Goal: Communication & Community: Answer question/provide support

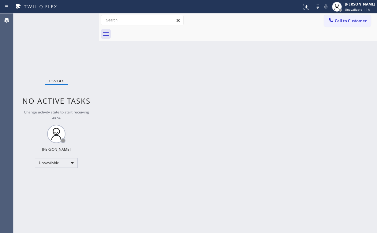
click at [341, 21] on span "Call to Customer" at bounding box center [351, 21] width 32 height 6
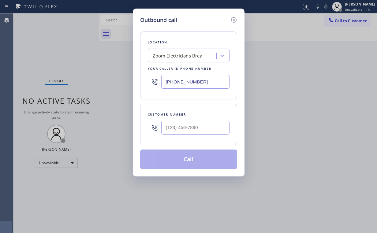
drag, startPoint x: 206, startPoint y: 81, endPoint x: 107, endPoint y: 85, distance: 99.3
click at [147, 83] on div "Location Zoom Electricians Brea Your caller id phone number [PHONE_NUMBER]" at bounding box center [188, 66] width 97 height 68
paste input "650) 770-2979"
type input "[PHONE_NUMBER]"
click at [198, 129] on input "(___) ___-____" at bounding box center [195, 128] width 68 height 14
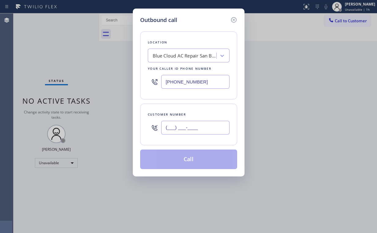
paste input "650) 876-7088"
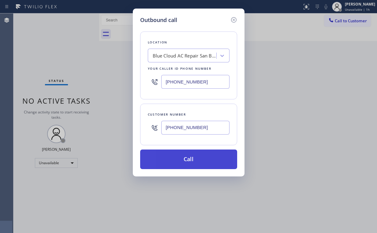
type input "[PHONE_NUMBER]"
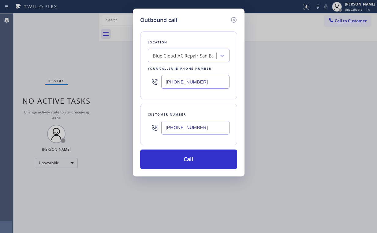
drag, startPoint x: 176, startPoint y: 158, endPoint x: 153, endPoint y: 222, distance: 67.8
click at [176, 159] on button "Call" at bounding box center [188, 160] width 97 height 20
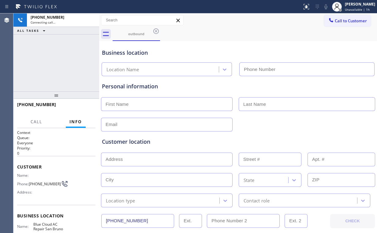
type input "[PHONE_NUMBER]"
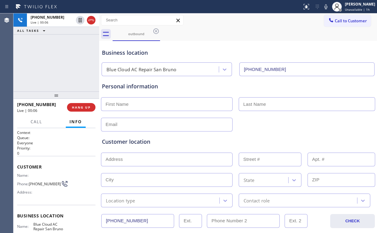
drag, startPoint x: 85, startPoint y: 105, endPoint x: 83, endPoint y: 62, distance: 42.6
click at [83, 62] on div "[PHONE_NUMBER] Live | 00:06 ALL TASKS ALL TASKS ACTIVE TASKS TASKS IN WRAP UP […" at bounding box center [56, 123] width 86 height 220
click at [61, 65] on div "[PHONE_NUMBER] Live | 00:07 ALL TASKS ALL TASKS ACTIVE TASKS TASKS IN WRAP UP" at bounding box center [56, 52] width 86 height 78
click at [85, 109] on span "HANG UP" at bounding box center [81, 107] width 19 height 4
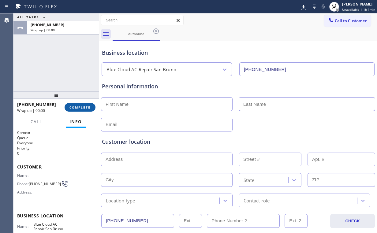
click at [85, 109] on span "COMPLETE" at bounding box center [80, 107] width 21 height 4
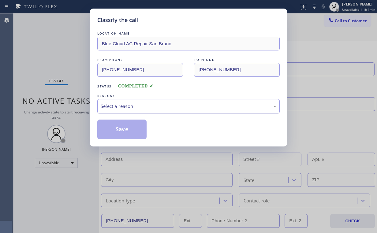
click at [114, 106] on div "Select a reason" at bounding box center [189, 106] width 176 height 7
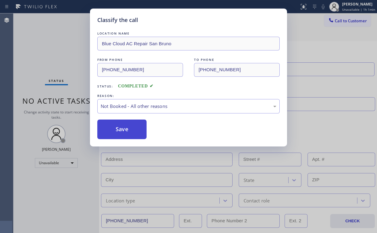
click at [114, 130] on button "Save" at bounding box center [121, 130] width 49 height 20
click at [67, 66] on div "Classify the call LOCATION NAME Blue Cloud AC Repair San Bruno FROM PHONE [PHON…" at bounding box center [188, 116] width 377 height 233
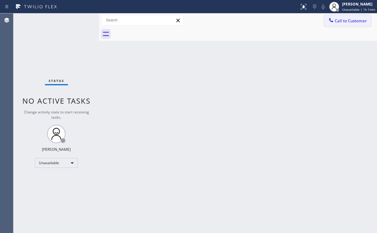
click at [347, 22] on span "Call to Customer" at bounding box center [351, 21] width 32 height 6
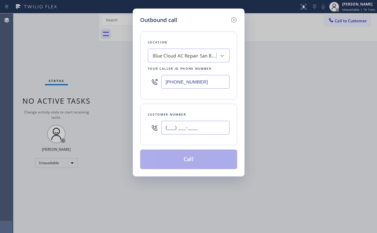
click at [198, 129] on input "(___) ___-____" at bounding box center [195, 128] width 68 height 14
paste input "650) 876-7088"
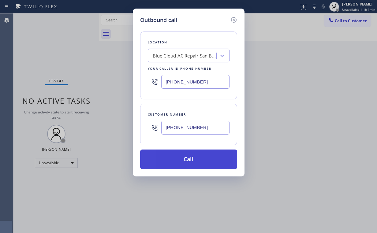
type input "[PHONE_NUMBER]"
click at [177, 164] on button "Call" at bounding box center [188, 160] width 97 height 20
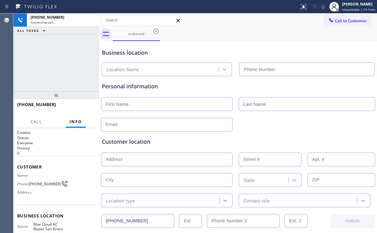
type input "[PHONE_NUMBER]"
click at [58, 60] on div "[PHONE_NUMBER] Connecting call… ALL TASKS ALL TASKS ACTIVE TASKS TASKS IN WRAP …" at bounding box center [56, 52] width 86 height 78
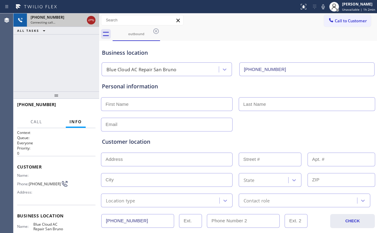
click at [90, 22] on icon at bounding box center [91, 20] width 7 height 7
click at [141, 36] on div "outbound" at bounding box center [136, 34] width 46 height 5
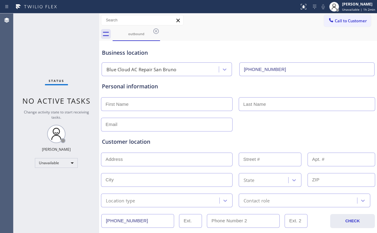
click at [154, 31] on icon at bounding box center [156, 31] width 7 height 7
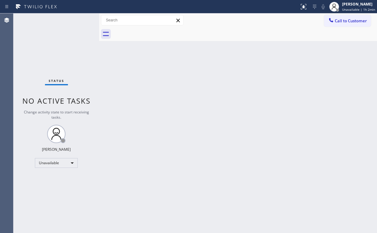
drag, startPoint x: 82, startPoint y: 44, endPoint x: 84, endPoint y: 30, distance: 14.3
click at [81, 44] on div "Status No active tasks Change activity state to start receiving tasks. [PERSON_…" at bounding box center [56, 123] width 86 height 220
click at [65, 163] on div "Unavailable" at bounding box center [56, 163] width 43 height 10
click at [58, 177] on li "Available" at bounding box center [56, 178] width 42 height 7
click at [150, 176] on div "Back to Dashboard Change Sender ID Customers Technicians Select a contact Outbo…" at bounding box center [238, 123] width 278 height 220
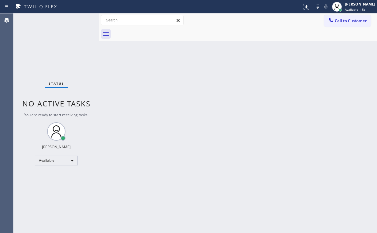
click at [64, 61] on div "Status No active tasks You are ready to start receiving tasks. [PERSON_NAME] Av…" at bounding box center [56, 123] width 86 height 220
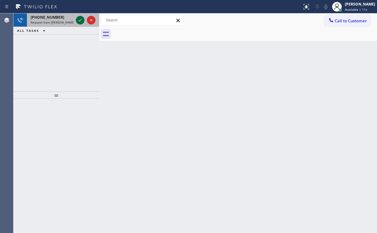
click at [79, 20] on icon at bounding box center [80, 20] width 7 height 7
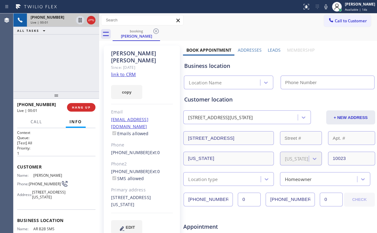
type input "[PHONE_NUMBER]"
click at [104, 182] on div "[PERSON_NAME] Since: [DATE] link to CRM copy Email [EMAIL_ADDRESS][DOMAIN_NAME]…" at bounding box center [142, 144] width 76 height 196
drag, startPoint x: 112, startPoint y: 184, endPoint x: 130, endPoint y: 186, distance: 18.2
click at [143, 195] on div "[STREET_ADDRESS][US_STATE]" at bounding box center [142, 202] width 62 height 14
drag, startPoint x: 123, startPoint y: 186, endPoint x: 123, endPoint y: 181, distance: 4.3
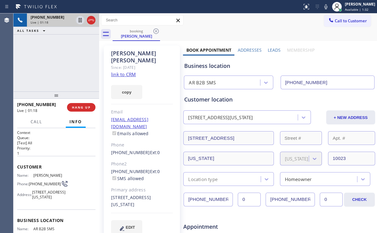
click at [123, 195] on div "[STREET_ADDRESS][US_STATE]" at bounding box center [142, 202] width 62 height 14
click at [83, 107] on span "HANG UP" at bounding box center [81, 107] width 19 height 4
click at [63, 58] on div "[PHONE_NUMBER] Live | 06:39 ALL TASKS ALL TASKS ACTIVE TASKS TASKS IN WRAP UP" at bounding box center [56, 52] width 86 height 78
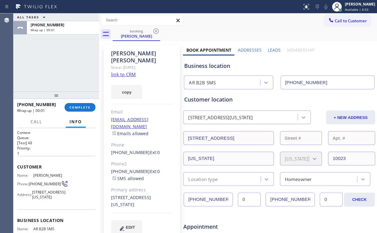
click at [162, 168] on div "[PHONE_NUMBER] Ext: 0 SMS allowed" at bounding box center [142, 175] width 62 height 14
drag, startPoint x: 32, startPoint y: 62, endPoint x: 57, endPoint y: 74, distance: 27.7
click at [32, 62] on div "ALL TASKS ALL TASKS ACTIVE TASKS TASKS IN WRAP UP [PHONE_NUMBER] Wrap up | 00:02" at bounding box center [56, 52] width 86 height 78
click at [83, 108] on span "COMPLETE" at bounding box center [80, 107] width 21 height 4
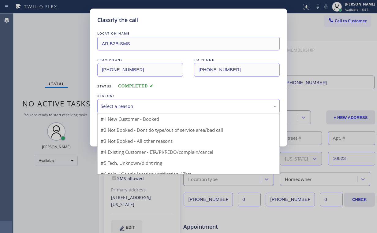
click at [126, 106] on div "Select a reason" at bounding box center [189, 106] width 176 height 7
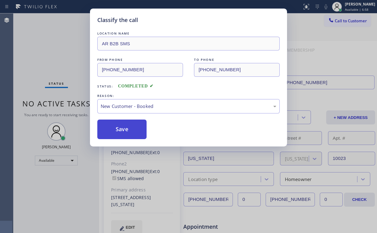
click at [128, 129] on button "Save" at bounding box center [121, 130] width 49 height 20
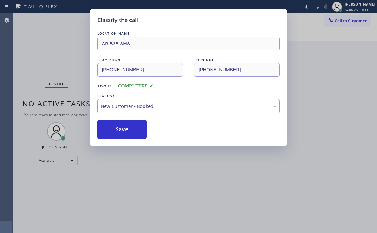
click at [49, 55] on div "Classify the call LOCATION NAME AR B2B SMS FROM PHONE [PHONE_NUMBER] TO PHONE […" at bounding box center [188, 116] width 377 height 233
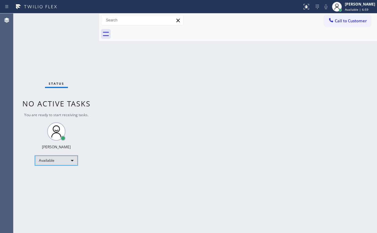
click at [56, 159] on div "Available" at bounding box center [56, 161] width 43 height 10
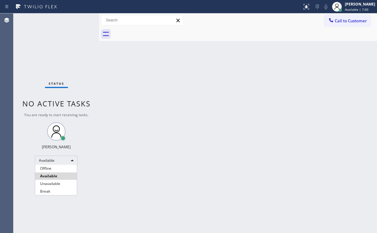
drag, startPoint x: 54, startPoint y: 185, endPoint x: 135, endPoint y: 166, distance: 82.6
click at [55, 184] on li "Unavailable" at bounding box center [56, 183] width 42 height 7
drag, startPoint x: 163, startPoint y: 157, endPoint x: 139, endPoint y: 212, distance: 59.6
click at [163, 157] on div "Back to Dashboard Change Sender ID Customers Technicians Select a contact Outbo…" at bounding box center [238, 123] width 278 height 220
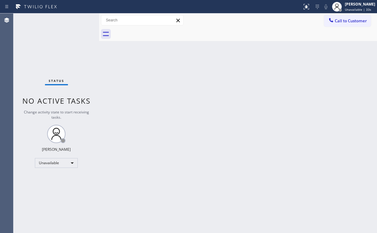
click at [122, 60] on div "Back to Dashboard Change Sender ID Customers Technicians Select a contact Outbo…" at bounding box center [238, 123] width 278 height 220
click at [339, 23] on span "Call to Customer" at bounding box center [351, 21] width 32 height 6
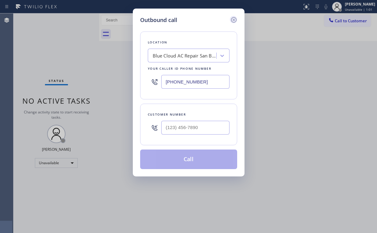
click at [234, 19] on icon at bounding box center [233, 19] width 7 height 7
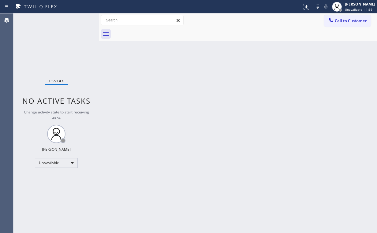
click at [51, 32] on div "Status No active tasks Change activity state to start receiving tasks. [PERSON_…" at bounding box center [56, 123] width 86 height 220
drag, startPoint x: 341, startPoint y: 22, endPoint x: 261, endPoint y: 59, distance: 88.1
click at [341, 22] on span "Call to Customer" at bounding box center [351, 21] width 32 height 6
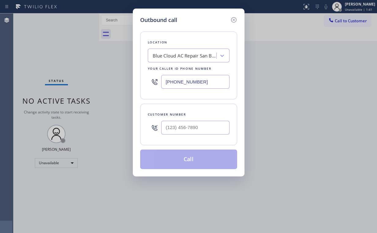
drag, startPoint x: 116, startPoint y: 82, endPoint x: 97, endPoint y: 86, distance: 19.9
click at [97, 84] on div "Outbound call Location Blue Cloud AC Repair [GEOGRAPHIC_DATA] Your caller id ph…" at bounding box center [188, 116] width 377 height 233
paste input "720) 740-5870"
type input "[PHONE_NUMBER]"
click at [178, 128] on input "(___) ___-____" at bounding box center [195, 128] width 68 height 14
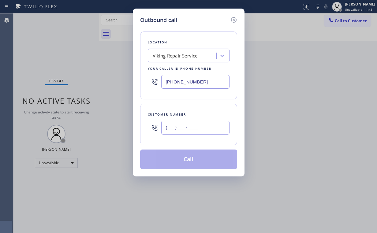
paste input "415) 944-0439"
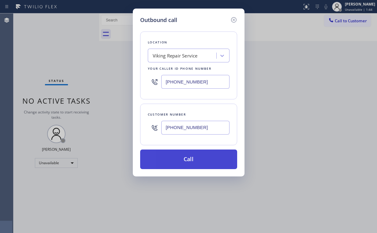
type input "[PHONE_NUMBER]"
drag, startPoint x: 168, startPoint y: 161, endPoint x: 168, endPoint y: 165, distance: 4.9
click at [168, 163] on button "Call" at bounding box center [188, 160] width 97 height 20
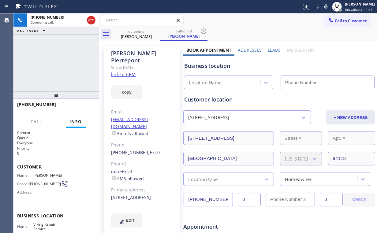
click at [61, 54] on div "[PHONE_NUMBER] Connecting call… ALL TASKS ALL TASKS ACTIVE TASKS TASKS IN WRAP …" at bounding box center [56, 52] width 86 height 78
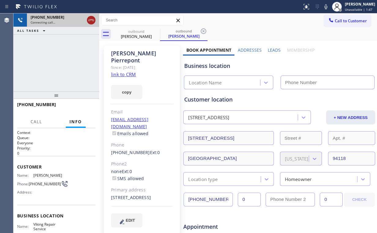
click at [88, 21] on icon at bounding box center [91, 20] width 7 height 7
click at [130, 71] on link "link to CRM" at bounding box center [123, 74] width 25 height 6
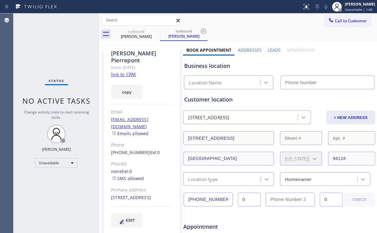
type input "[PHONE_NUMBER]"
click at [359, 20] on span "Call to Customer" at bounding box center [351, 21] width 32 height 6
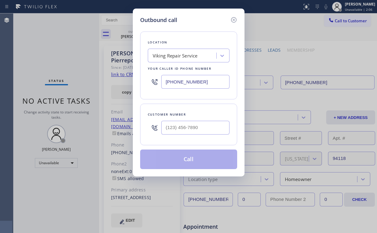
drag, startPoint x: 208, startPoint y: 80, endPoint x: 116, endPoint y: 80, distance: 91.9
click at [137, 80] on div "Outbound call Location Viking Repair Service Your caller id phone number [PHONE…" at bounding box center [189, 93] width 112 height 168
paste input "408) 676-2946"
type input "[PHONE_NUMBER]"
drag, startPoint x: 169, startPoint y: 134, endPoint x: 184, endPoint y: 127, distance: 16.2
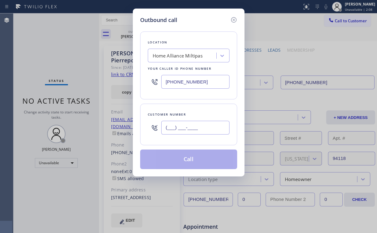
click at [169, 134] on input "(___) ___-____" at bounding box center [195, 128] width 68 height 14
paste input "408) 484-8375"
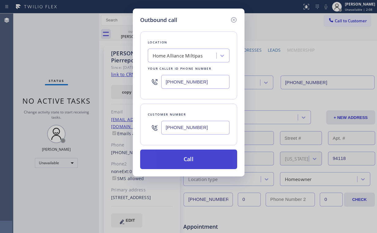
type input "[PHONE_NUMBER]"
click at [188, 157] on button "Call" at bounding box center [188, 160] width 97 height 20
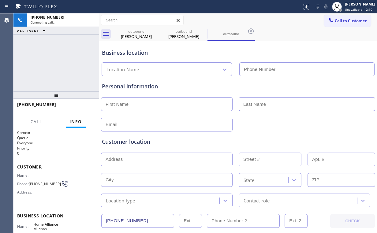
type input "[PHONE_NUMBER]"
click at [32, 52] on div "[PHONE_NUMBER] Connecting call… ALL TASKS ALL TASKS ACTIVE TASKS TASKS IN WRAP …" at bounding box center [56, 52] width 86 height 78
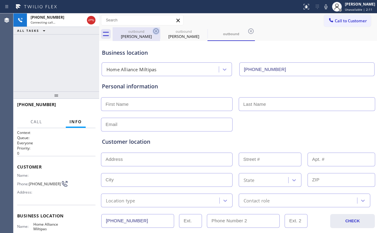
drag, startPoint x: 141, startPoint y: 36, endPoint x: 155, endPoint y: 32, distance: 14.8
click at [142, 36] on div "[PERSON_NAME]" at bounding box center [136, 37] width 46 height 6
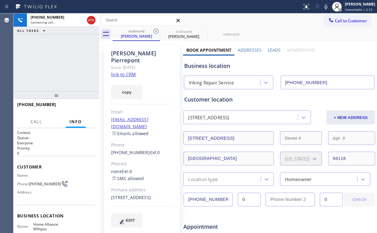
click at [59, 69] on div "[PHONE_NUMBER] Connecting call… ALL TASKS ALL TASKS ACTIVE TASKS TASKS IN WRAP …" at bounding box center [56, 52] width 86 height 78
click at [155, 31] on icon at bounding box center [156, 31] width 7 height 7
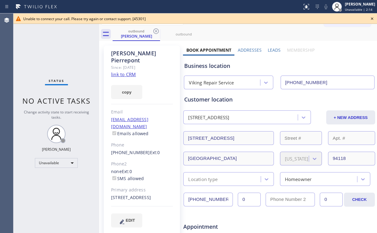
click at [155, 31] on icon at bounding box center [156, 31] width 7 height 7
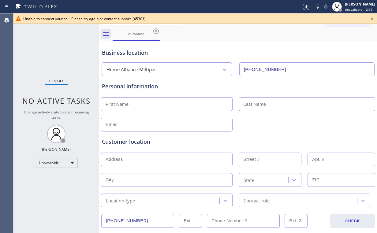
click at [62, 52] on div "Status No active tasks Change activity state to start receiving tasks. [PERSON_…" at bounding box center [56, 123] width 86 height 220
click at [215, 51] on div "Business location" at bounding box center [238, 53] width 273 height 8
click at [372, 17] on icon at bounding box center [372, 18] width 7 height 7
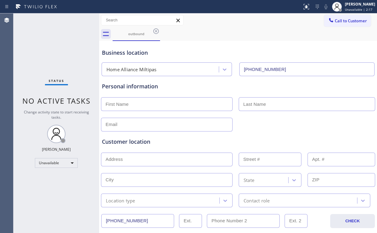
click at [209, 37] on div "outbound" at bounding box center [245, 34] width 265 height 14
click at [336, 17] on button "Call to Customer" at bounding box center [347, 21] width 47 height 12
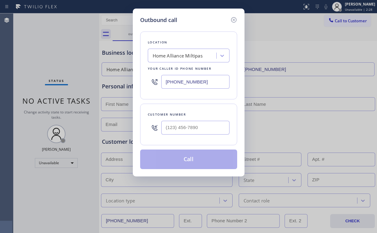
drag, startPoint x: 217, startPoint y: 81, endPoint x: 104, endPoint y: 81, distance: 112.7
click at [142, 82] on div "Location Home Alliance Miltipas Your caller id phone number [PHONE_NUMBER]" at bounding box center [188, 66] width 97 height 68
paste input "805) 600-8518"
type input "[PHONE_NUMBER]"
click at [197, 122] on input "(___) ___-____" at bounding box center [195, 128] width 68 height 14
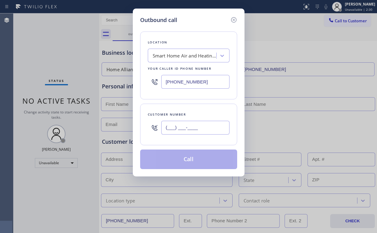
paste input "805) 312-7050"
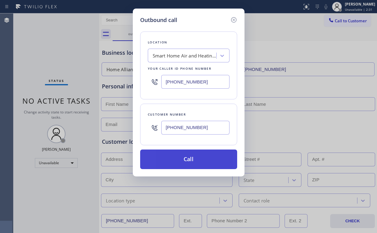
type input "[PHONE_NUMBER]"
click at [189, 166] on button "Call" at bounding box center [188, 160] width 97 height 20
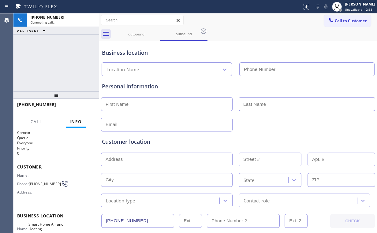
type input "[PHONE_NUMBER]"
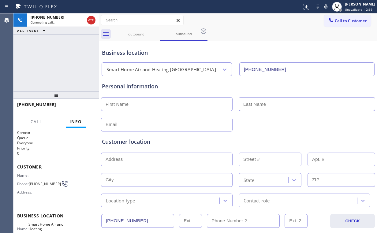
drag, startPoint x: 53, startPoint y: 57, endPoint x: 55, endPoint y: 50, distance: 7.7
click at [55, 56] on div "[PHONE_NUMBER] Connecting call… ALL TASKS ALL TASKS ACTIVE TASKS TASKS IN WRAP …" at bounding box center [56, 52] width 86 height 78
click at [180, 55] on div "Business location" at bounding box center [238, 53] width 273 height 8
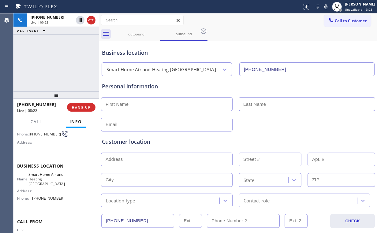
scroll to position [51, 0]
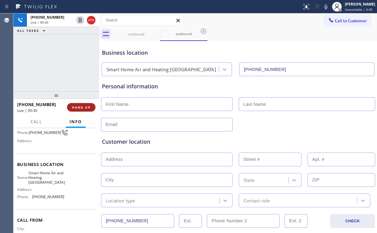
click at [87, 105] on span "HANG UP" at bounding box center [81, 107] width 19 height 4
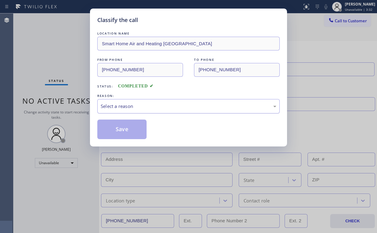
drag, startPoint x: 115, startPoint y: 102, endPoint x: 119, endPoint y: 110, distance: 8.4
click at [115, 104] on div "Select a reason" at bounding box center [188, 106] width 183 height 14
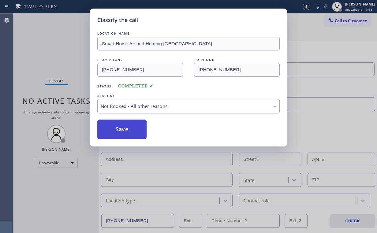
click at [119, 132] on button "Save" at bounding box center [121, 130] width 49 height 20
drag, startPoint x: 42, startPoint y: 42, endPoint x: 146, endPoint y: 70, distance: 107.4
click at [48, 47] on div "Classify the call LOCATION NAME Smart Home Air and Heating [GEOGRAPHIC_DATA] FR…" at bounding box center [188, 116] width 377 height 233
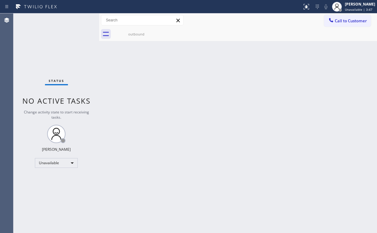
drag, startPoint x: 332, startPoint y: 20, endPoint x: 253, endPoint y: 77, distance: 98.0
click at [332, 20] on icon at bounding box center [331, 20] width 6 height 6
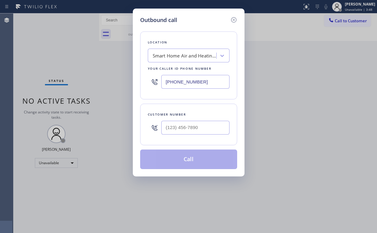
drag, startPoint x: 212, startPoint y: 82, endPoint x: 82, endPoint y: 87, distance: 130.0
click at [99, 86] on div "Outbound call Location Smart Home Air and Heating [GEOGRAPHIC_DATA] Your caller…" at bounding box center [188, 116] width 377 height 233
paste input "408) 872-9690"
type input "[PHONE_NUMBER]"
click at [188, 130] on input "(___) ___-____" at bounding box center [195, 128] width 68 height 14
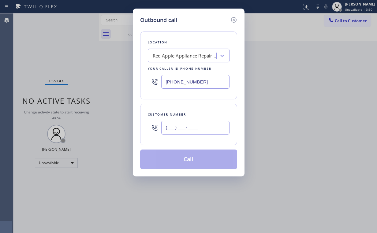
paste input "408) 372-0605"
type input "[PHONE_NUMBER]"
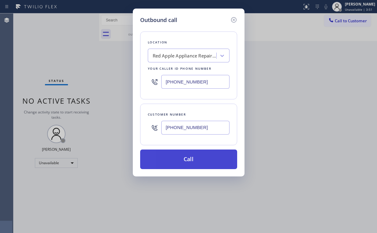
click at [191, 161] on button "Call" at bounding box center [188, 160] width 97 height 20
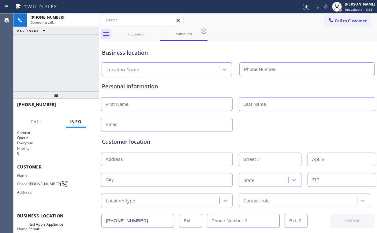
type input "[PHONE_NUMBER]"
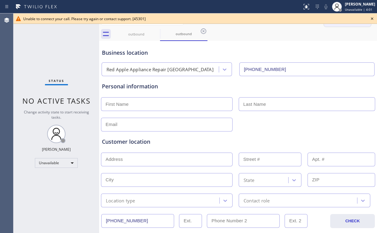
drag, startPoint x: 372, startPoint y: 20, endPoint x: 353, endPoint y: 21, distance: 18.1
click at [371, 20] on icon at bounding box center [372, 18] width 2 height 2
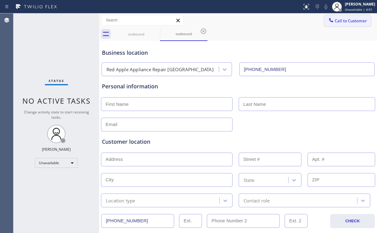
drag, startPoint x: 346, startPoint y: 20, endPoint x: 319, endPoint y: 50, distance: 41.0
click at [346, 20] on span "Call to Customer" at bounding box center [351, 21] width 32 height 6
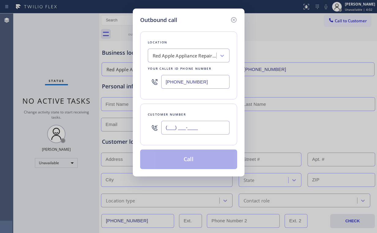
drag, startPoint x: 206, startPoint y: 128, endPoint x: 366, endPoint y: 107, distance: 161.6
click at [207, 128] on input "(___) ___-____" at bounding box center [195, 128] width 68 height 14
paste input "408) 372-0605"
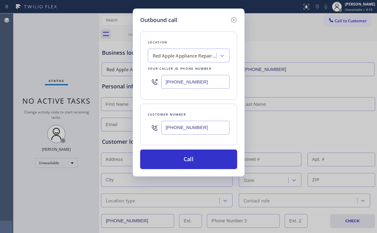
click at [206, 129] on input "[PHONE_NUMBER]" at bounding box center [195, 128] width 68 height 14
click at [123, 129] on div "Outbound call Location Red Apple Appliance Repair [GEOGRAPHIC_DATA] Your caller…" at bounding box center [188, 116] width 377 height 233
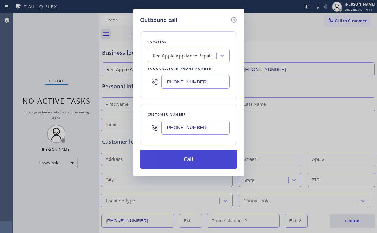
paste input "text"
type input "[PHONE_NUMBER]"
click at [196, 161] on button "Call" at bounding box center [188, 160] width 97 height 20
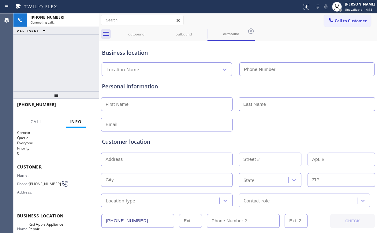
type input "[PHONE_NUMBER]"
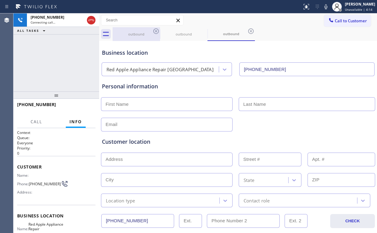
drag, startPoint x: 127, startPoint y: 33, endPoint x: 150, endPoint y: 31, distance: 23.4
click at [128, 33] on div "outbound" at bounding box center [136, 34] width 46 height 5
click at [156, 30] on icon at bounding box center [156, 31] width 7 height 7
click at [0, 0] on icon at bounding box center [0, 0] width 0 height 0
click at [311, 51] on div "Business location" at bounding box center [238, 53] width 273 height 8
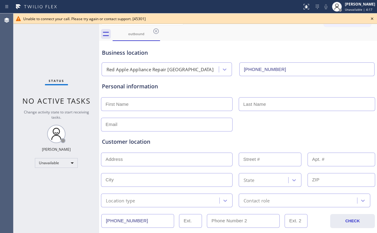
drag, startPoint x: 157, startPoint y: 32, endPoint x: 329, endPoint y: 70, distance: 176.2
click at [158, 32] on icon at bounding box center [156, 31] width 7 height 7
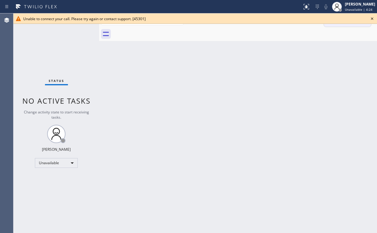
drag, startPoint x: 370, startPoint y: 19, endPoint x: 364, endPoint y: 26, distance: 9.6
click at [371, 19] on icon at bounding box center [372, 18] width 7 height 7
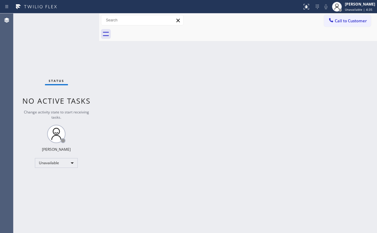
drag, startPoint x: 344, startPoint y: 18, endPoint x: 307, endPoint y: 37, distance: 41.6
click at [344, 20] on span "Call to Customer" at bounding box center [351, 21] width 32 height 6
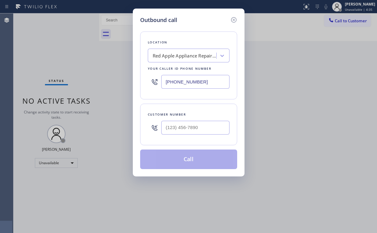
drag, startPoint x: 127, startPoint y: 86, endPoint x: 110, endPoint y: 86, distance: 17.5
click at [120, 86] on div "Outbound call Location Red Apple Appliance Repair [GEOGRAPHIC_DATA] Your caller…" at bounding box center [188, 116] width 377 height 233
paste input "747) 279-3447"
type input "[PHONE_NUMBER]"
click at [201, 128] on input "(___) ___-____" at bounding box center [195, 128] width 68 height 14
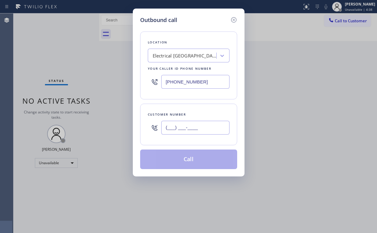
paste input "747) 220-3661"
type input "[PHONE_NUMBER]"
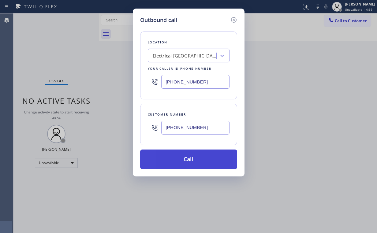
click at [202, 161] on button "Call" at bounding box center [188, 160] width 97 height 20
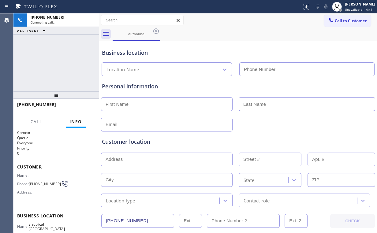
type input "[PHONE_NUMBER]"
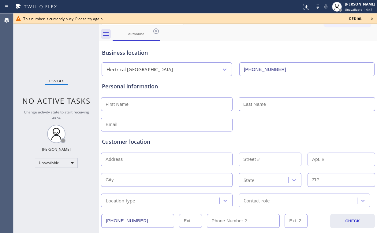
drag, startPoint x: 158, startPoint y: 29, endPoint x: 214, endPoint y: 50, distance: 59.4
click at [158, 29] on icon at bounding box center [156, 31] width 7 height 7
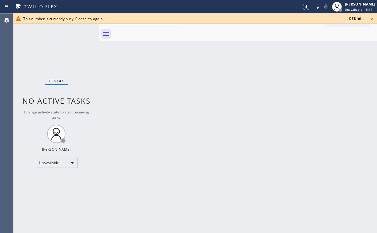
click at [372, 19] on icon at bounding box center [372, 18] width 2 height 2
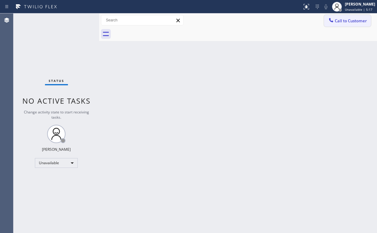
click at [341, 15] on div "Call to Customer Outbound call Location Electrical Garage [GEOGRAPHIC_DATA] You…" at bounding box center [238, 20] width 278 height 14
click at [335, 22] on span "Call to Customer" at bounding box center [351, 21] width 32 height 6
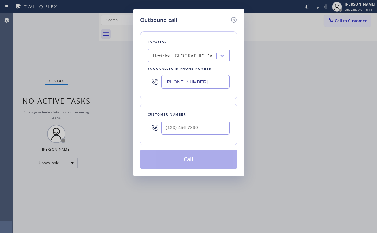
drag, startPoint x: 212, startPoint y: 82, endPoint x: 91, endPoint y: 77, distance: 121.1
click at [104, 79] on div "Outbound call Location Electrical Garage [GEOGRAPHIC_DATA] Your caller id phone…" at bounding box center [188, 116] width 377 height 233
paste input "14) 584-6919"
type input "[PHONE_NUMBER]"
click at [191, 131] on input "(___) ___-____" at bounding box center [195, 128] width 68 height 14
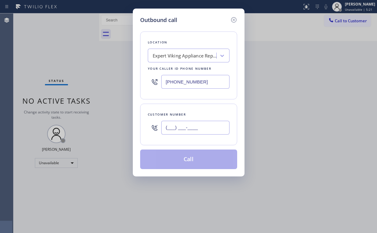
paste input "714) 821-0934"
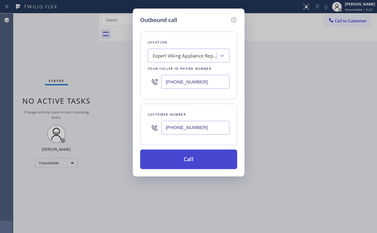
type input "[PHONE_NUMBER]"
click at [187, 159] on button "Call" at bounding box center [188, 160] width 97 height 20
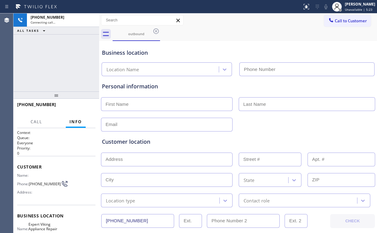
type input "[PHONE_NUMBER]"
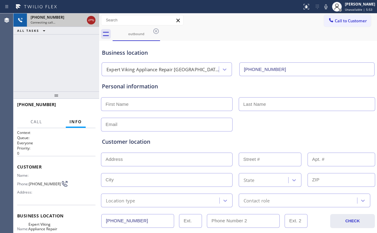
click at [89, 21] on icon at bounding box center [91, 20] width 7 height 7
drag, startPoint x: 199, startPoint y: 58, endPoint x: 205, endPoint y: 55, distance: 6.4
click at [199, 58] on div "Business location Expert Viking Appliance Repair [GEOGRAPHIC_DATA] [PHONE_NUMBE…" at bounding box center [238, 60] width 275 height 34
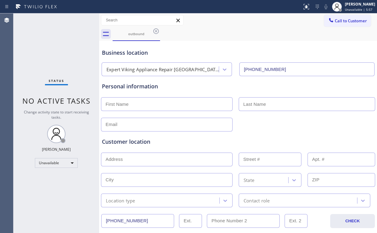
click at [344, 23] on span "Call to Customer" at bounding box center [351, 21] width 32 height 6
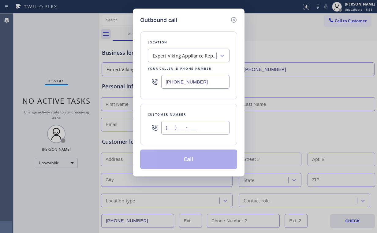
click at [197, 130] on input "(___) ___-____" at bounding box center [195, 128] width 68 height 14
paste input "714) 821-0934"
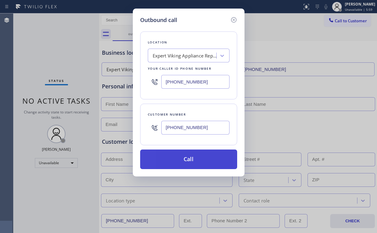
type input "[PHONE_NUMBER]"
click at [185, 161] on button "Call" at bounding box center [188, 160] width 97 height 20
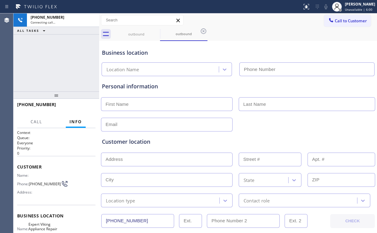
drag, startPoint x: 46, startPoint y: 43, endPoint x: 110, endPoint y: 58, distance: 66.0
click at [47, 44] on div "[PHONE_NUMBER] Connecting call… ALL TASKS ALL TASKS ACTIVE TASKS TASKS IN WRAP …" at bounding box center [56, 52] width 86 height 78
type input "[PHONE_NUMBER]"
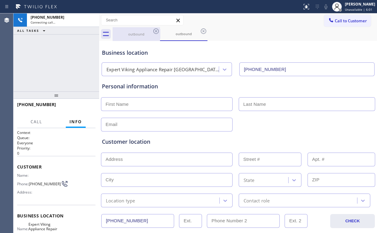
click at [136, 32] on div "outbound" at bounding box center [136, 34] width 46 height 5
click at [153, 29] on icon at bounding box center [156, 31] width 7 height 7
click at [254, 54] on div "Business location" at bounding box center [238, 53] width 273 height 8
drag, startPoint x: 90, startPoint y: 21, endPoint x: 376, endPoint y: 89, distance: 294.3
click at [93, 22] on icon at bounding box center [91, 20] width 7 height 7
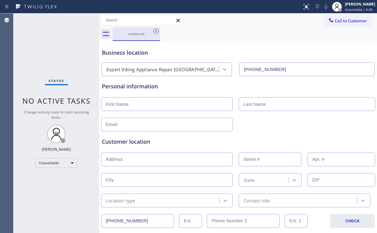
drag, startPoint x: 143, startPoint y: 37, endPoint x: 161, endPoint y: 34, distance: 18.9
click at [143, 37] on div "outbound" at bounding box center [136, 33] width 46 height 13
click at [157, 31] on icon at bounding box center [156, 31] width 7 height 7
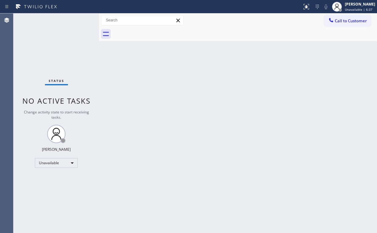
drag, startPoint x: 251, startPoint y: 135, endPoint x: 258, endPoint y: 135, distance: 6.1
click at [252, 135] on div "Back to Dashboard Change Sender ID Customers Technicians Select a contact Outbo…" at bounding box center [238, 123] width 278 height 220
click at [333, 23] on div at bounding box center [331, 20] width 7 height 7
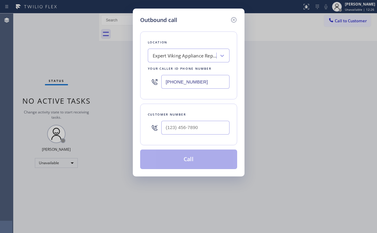
drag, startPoint x: 203, startPoint y: 83, endPoint x: 60, endPoint y: 76, distance: 142.9
click at [91, 83] on div "Outbound call Location Expert Viking Appliance Repair [GEOGRAPHIC_DATA] Your ca…" at bounding box center [188, 116] width 377 height 233
paste input "908) 734-9262"
type input "[PHONE_NUMBER]"
click at [202, 135] on div at bounding box center [195, 128] width 68 height 20
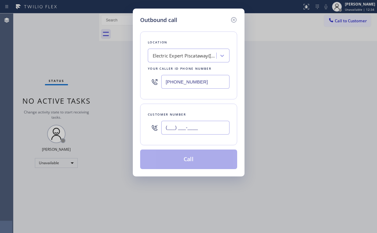
click at [202, 127] on input "(___) ___-____" at bounding box center [195, 128] width 68 height 14
paste input "718) 844-8274"
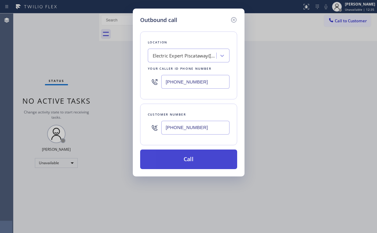
type input "[PHONE_NUMBER]"
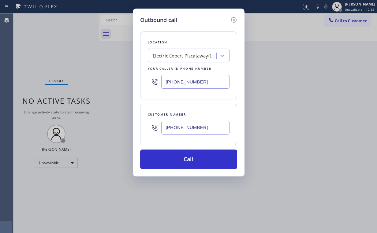
drag, startPoint x: 181, startPoint y: 157, endPoint x: 172, endPoint y: 195, distance: 38.9
click at [181, 157] on button "Call" at bounding box center [188, 160] width 97 height 20
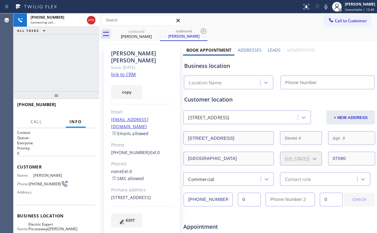
type input "[PHONE_NUMBER]"
drag, startPoint x: 40, startPoint y: 52, endPoint x: 174, endPoint y: 155, distance: 169.1
click at [43, 54] on div "[PHONE_NUMBER] Connecting call… ALL TASKS ALL TASKS ACTIVE TASKS TASKS IN WRAP …" at bounding box center [56, 52] width 86 height 78
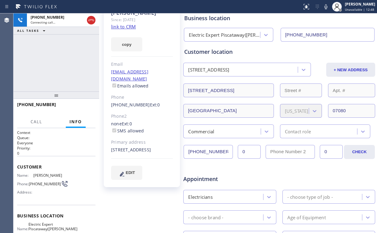
scroll to position [49, 0]
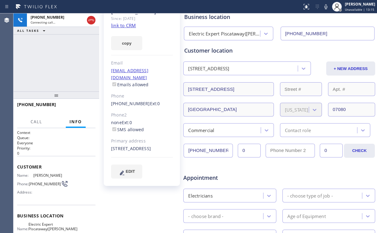
click at [43, 53] on div "[PHONE_NUMBER] Connecting call… ALL TASKS ALL TASKS ACTIVE TASKS TASKS IN WRAP …" at bounding box center [56, 52] width 86 height 78
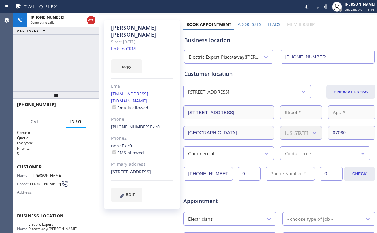
scroll to position [0, 0]
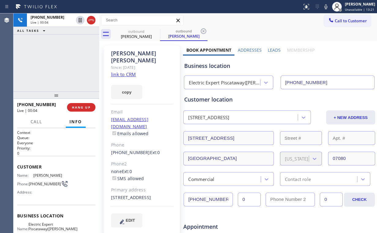
click at [60, 61] on div "[PHONE_NUMBER] Live | 00:04 ALL TASKS ALL TASKS ACTIVE TASKS TASKS IN WRAP UP" at bounding box center [56, 52] width 86 height 78
click at [61, 62] on div "[PHONE_NUMBER] Live | 00:06 ALL TASKS ALL TASKS ACTIVE TASKS TASKS IN WRAP UP" at bounding box center [56, 52] width 86 height 78
click at [61, 65] on div "[PHONE_NUMBER] Live | 00:10 ALL TASKS ALL TASKS ACTIVE TASKS TASKS IN WRAP UP" at bounding box center [56, 52] width 86 height 78
drag, startPoint x: 61, startPoint y: 65, endPoint x: 57, endPoint y: 66, distance: 3.5
click at [57, 66] on div "[PHONE_NUMBER] Live | 00:13 ALL TASKS ALL TASKS ACTIVE TASKS TASKS IN WRAP UP" at bounding box center [56, 52] width 86 height 78
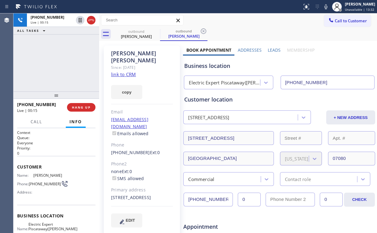
click at [227, 78] on div "Electric Expert Piscataway([PERSON_NAME] Electrical)" at bounding box center [223, 82] width 74 height 11
click at [60, 64] on div "[PHONE_NUMBER] Live | 00:22 ALL TASKS ALL TASKS ACTIVE TASKS TASKS IN WRAP UP" at bounding box center [56, 52] width 86 height 78
click at [60, 64] on div "[PHONE_NUMBER] Live | 00:23 ALL TASKS ALL TASKS ACTIVE TASKS TASKS IN WRAP UP" at bounding box center [56, 52] width 86 height 78
click at [60, 64] on div "[PHONE_NUMBER] Live | 00:24 ALL TASKS ALL TASKS ACTIVE TASKS TASKS IN WRAP UP" at bounding box center [56, 52] width 86 height 78
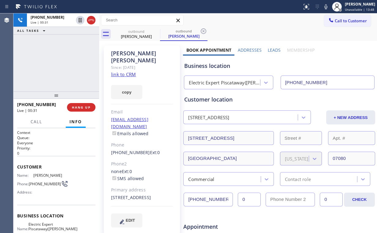
click at [56, 58] on div "[PHONE_NUMBER] Live | 00:31 ALL TASKS ALL TASKS ACTIVE TASKS TASKS IN WRAP UP" at bounding box center [56, 52] width 86 height 78
click at [61, 63] on div "[PHONE_NUMBER] Live | 00:32 ALL TASKS ALL TASKS ACTIVE TASKS TASKS IN WRAP UP" at bounding box center [56, 52] width 86 height 78
click at [61, 63] on div "[PHONE_NUMBER] Live | 00:33 ALL TASKS ALL TASKS ACTIVE TASKS TASKS IN WRAP UP" at bounding box center [56, 52] width 86 height 78
click at [61, 63] on div "[PHONE_NUMBER] Live | 00:34 ALL TASKS ALL TASKS ACTIVE TASKS TASKS IN WRAP UP" at bounding box center [56, 52] width 86 height 78
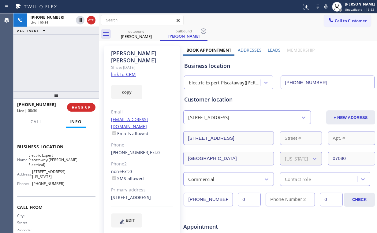
scroll to position [74, 0]
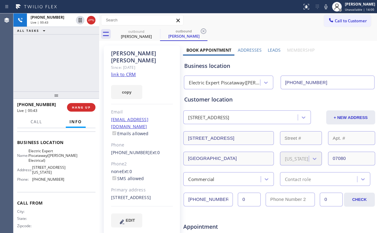
drag, startPoint x: 56, startPoint y: 64, endPoint x: 79, endPoint y: 97, distance: 40.5
click at [55, 64] on div "[PHONE_NUMBER] Live | 00:43 ALL TASKS ALL TASKS ACTIVE TASKS TASKS IN WRAP UP" at bounding box center [56, 52] width 86 height 78
click at [80, 112] on div "[PHONE_NUMBER] Live | 00:43 HANG UP" at bounding box center [56, 108] width 78 height 16
click at [81, 109] on span "HANG UP" at bounding box center [81, 107] width 19 height 4
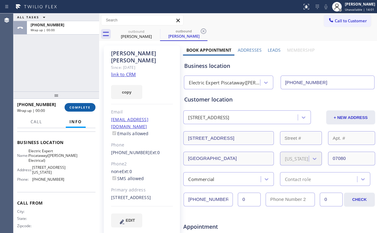
click at [81, 109] on span "COMPLETE" at bounding box center [80, 107] width 21 height 4
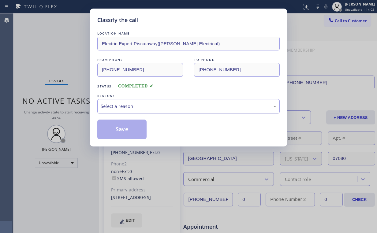
drag, startPoint x: 119, startPoint y: 107, endPoint x: 121, endPoint y: 110, distance: 3.9
click at [120, 107] on div "Select a reason" at bounding box center [189, 106] width 176 height 7
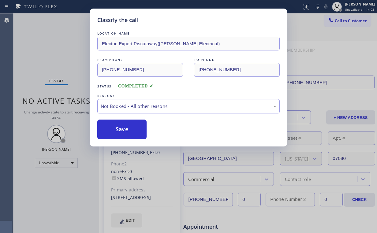
click at [121, 130] on button "Save" at bounding box center [121, 130] width 49 height 20
click at [45, 43] on div "Classify the call LOCATION NAME Electric Expert Piscataway([PERSON_NAME] Electr…" at bounding box center [188, 116] width 377 height 233
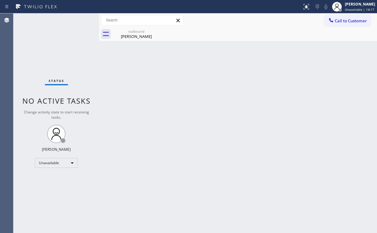
drag, startPoint x: 42, startPoint y: 54, endPoint x: 48, endPoint y: 54, distance: 5.8
click at [42, 54] on div "Status No active tasks Change activity state to start receiving tasks. [PERSON_…" at bounding box center [56, 123] width 86 height 220
click at [151, 36] on div "[PERSON_NAME]" at bounding box center [136, 37] width 46 height 6
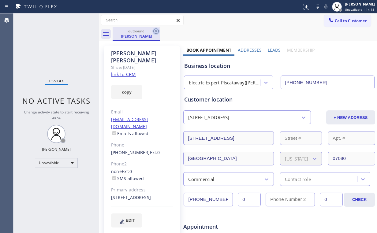
click at [155, 31] on icon at bounding box center [156, 31] width 7 height 7
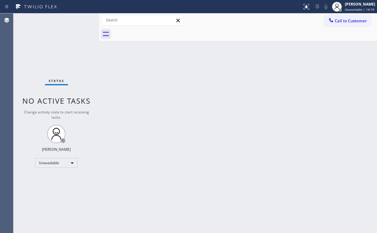
click at [66, 44] on div "Status No active tasks Change activity state to start receiving tasks. [PERSON_…" at bounding box center [56, 123] width 86 height 220
click at [342, 24] on button "Call to Customer" at bounding box center [347, 21] width 47 height 12
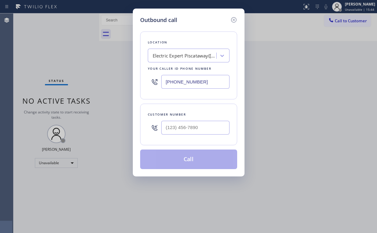
drag, startPoint x: 200, startPoint y: 84, endPoint x: 93, endPoint y: 80, distance: 107.3
click at [119, 80] on div "Outbound call Location Electric Expert Piscataway([PERSON_NAME] Electrical) You…" at bounding box center [188, 116] width 377 height 233
paste input "833) 371-0349"
type input "[PHONE_NUMBER]"
click at [197, 126] on input "(___) ___-____" at bounding box center [195, 128] width 68 height 14
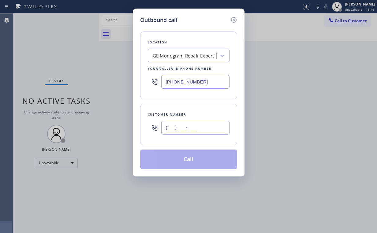
paste input "408) 596-1205"
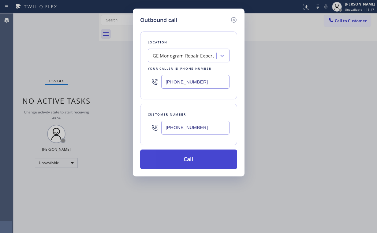
type input "[PHONE_NUMBER]"
click at [185, 158] on button "Call" at bounding box center [188, 160] width 97 height 20
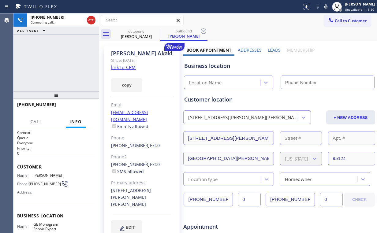
drag, startPoint x: 41, startPoint y: 66, endPoint x: 66, endPoint y: 51, distance: 29.1
click at [41, 66] on div "[PHONE_NUMBER] Connecting call… ALL TASKS ALL TASKS ACTIVE TASKS TASKS IN WRAP …" at bounding box center [56, 52] width 86 height 78
drag, startPoint x: 91, startPoint y: 18, endPoint x: 97, endPoint y: 22, distance: 7.7
click at [91, 18] on icon at bounding box center [91, 20] width 7 height 7
drag, startPoint x: 138, startPoint y: 34, endPoint x: 158, endPoint y: 29, distance: 21.3
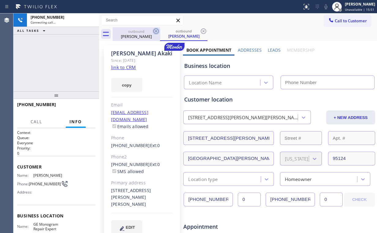
click at [138, 34] on div "[PERSON_NAME]" at bounding box center [136, 37] width 46 height 6
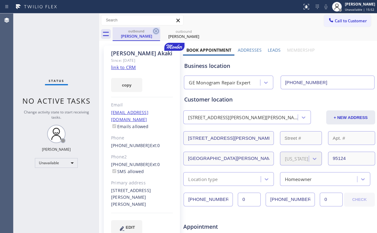
click at [157, 29] on icon at bounding box center [156, 31] width 7 height 7
type input "[PHONE_NUMBER]"
click at [0, 0] on icon at bounding box center [0, 0] width 0 height 0
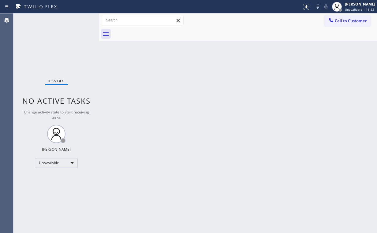
click at [56, 47] on div "Status No active tasks Change activity state to start receiving tasks. [PERSON_…" at bounding box center [56, 123] width 86 height 220
click at [42, 55] on div "Status No active tasks Change activity state to start receiving tasks. [PERSON_…" at bounding box center [56, 123] width 86 height 220
click at [88, 65] on div "Status No active tasks Change activity state to start receiving tasks. [PERSON_…" at bounding box center [56, 123] width 86 height 220
click at [63, 161] on div "Unavailable" at bounding box center [56, 163] width 43 height 10
click at [51, 194] on li "Break" at bounding box center [56, 194] width 42 height 7
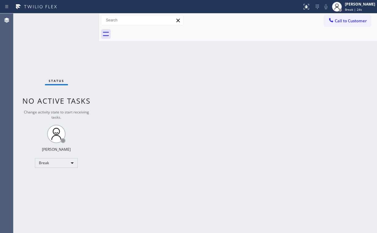
click at [45, 51] on div "Status No active tasks Change activity state to start receiving tasks. [PERSON_…" at bounding box center [56, 123] width 86 height 220
click at [247, 125] on div "Back to Dashboard Change Sender ID Customers Technicians Select a contact Outbo…" at bounding box center [238, 123] width 278 height 220
